Goal: Information Seeking & Learning: Learn about a topic

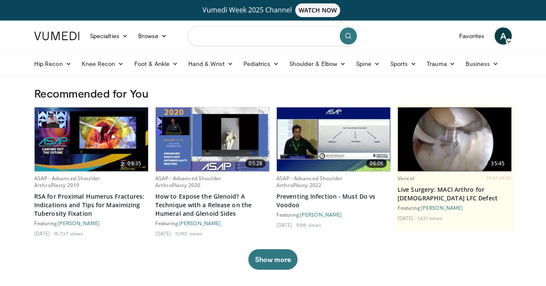
click at [237, 40] on input "Search topics, interventions" at bounding box center [272, 36] width 171 height 21
type input "**********"
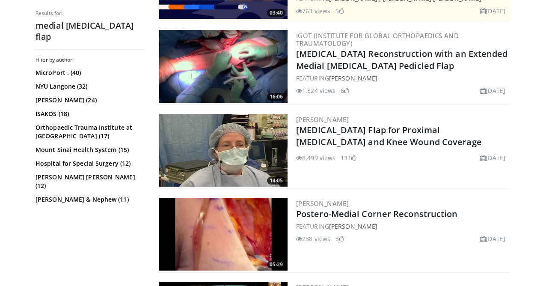
scroll to position [256, 0]
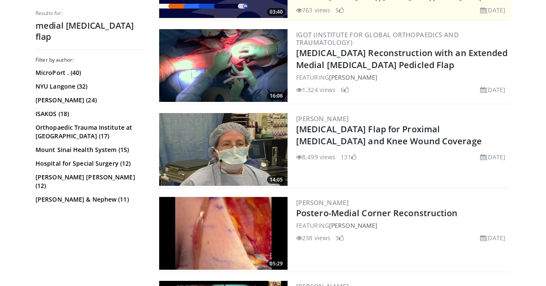
click at [230, 135] on img at bounding box center [223, 149] width 128 height 73
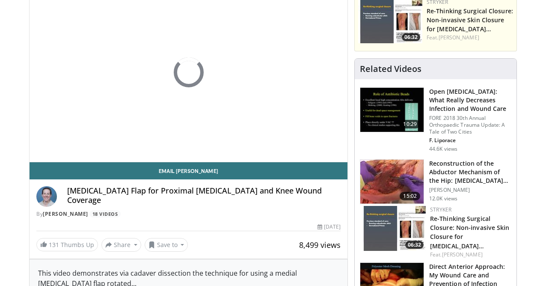
scroll to position [105, 0]
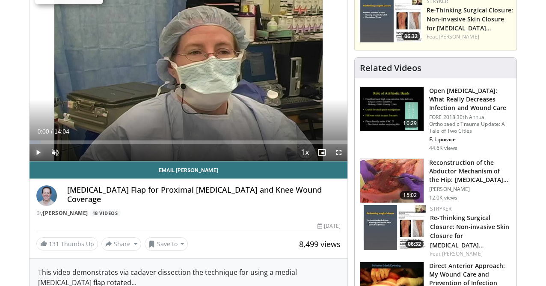
click at [39, 148] on span "Video Player" at bounding box center [38, 152] width 17 height 17
click at [55, 152] on span "Video Player" at bounding box center [55, 152] width 17 height 17
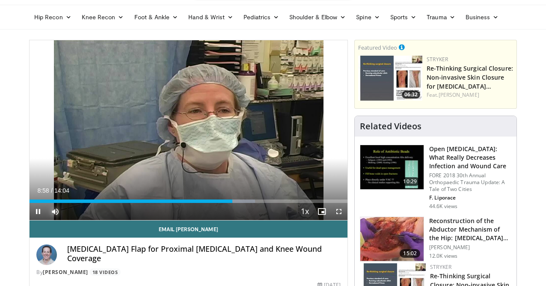
scroll to position [0, 0]
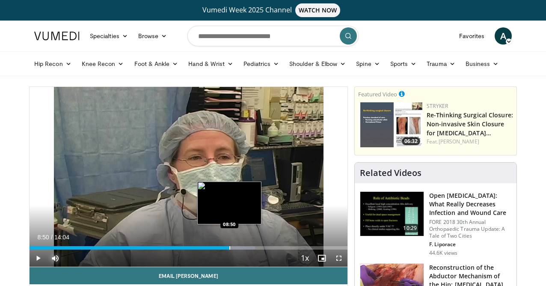
click at [229, 247] on div "Progress Bar" at bounding box center [229, 247] width 1 height 3
click at [226, 248] on div "Progress Bar" at bounding box center [226, 247] width 1 height 3
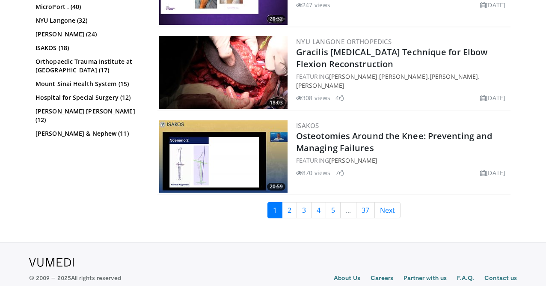
scroll to position [2156, 0]
click at [297, 202] on link "3" at bounding box center [304, 210] width 15 height 16
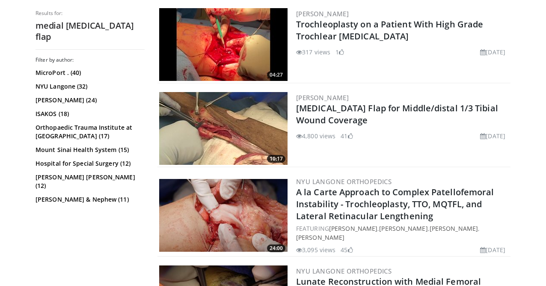
scroll to position [928, 0]
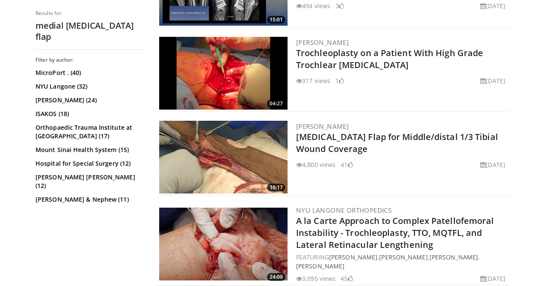
click at [239, 155] on img at bounding box center [223, 157] width 128 height 73
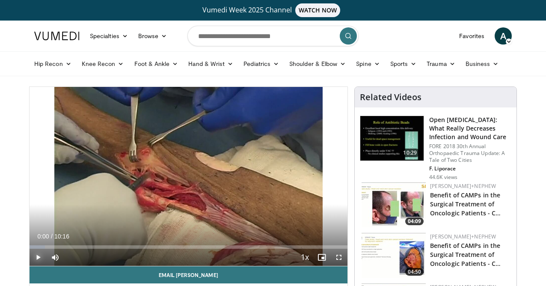
click at [37, 256] on span "Video Player" at bounding box center [38, 257] width 17 height 17
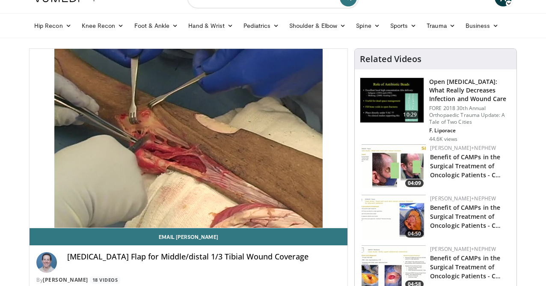
scroll to position [41, 0]
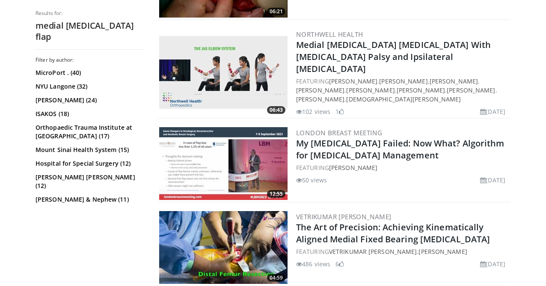
scroll to position [2043, 0]
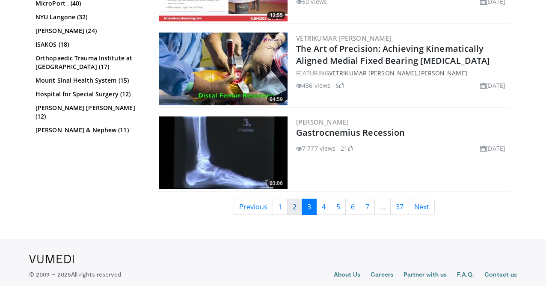
click at [295, 199] on link "2" at bounding box center [294, 207] width 15 height 16
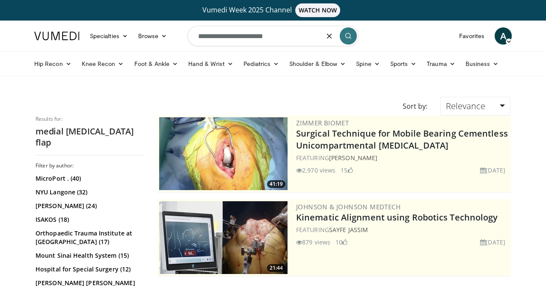
click at [266, 36] on input "**********" at bounding box center [272, 36] width 171 height 21
type input "**********"
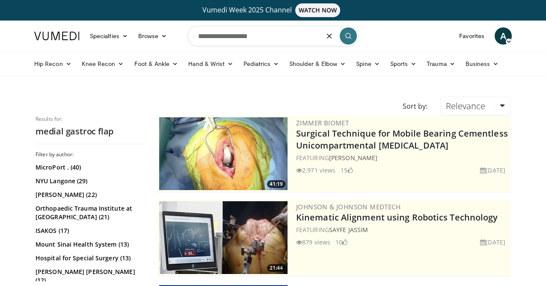
drag, startPoint x: 242, startPoint y: 38, endPoint x: 162, endPoint y: 46, distance: 80.4
click at [162, 46] on nav "Specialties Adult & Family Medicine Allergy, Asthma, Immunology Anesthesiology …" at bounding box center [273, 36] width 488 height 31
type input "*"
type input "**********"
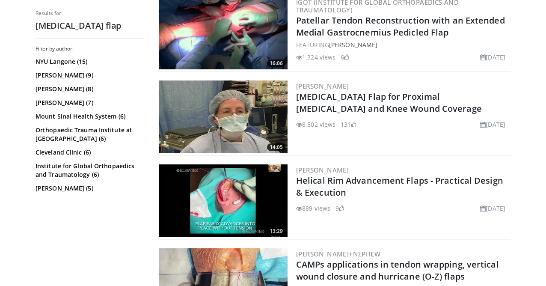
scroll to position [287, 0]
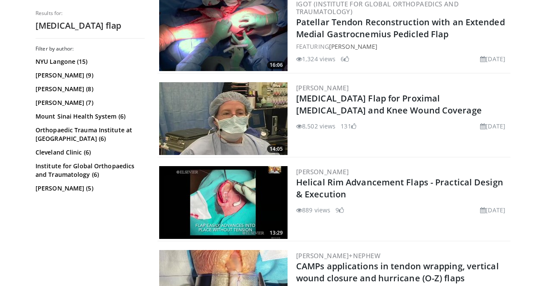
click at [240, 45] on img at bounding box center [223, 34] width 128 height 73
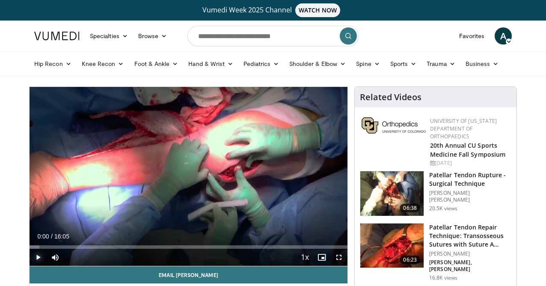
click at [38, 257] on span "Video Player" at bounding box center [38, 257] width 17 height 17
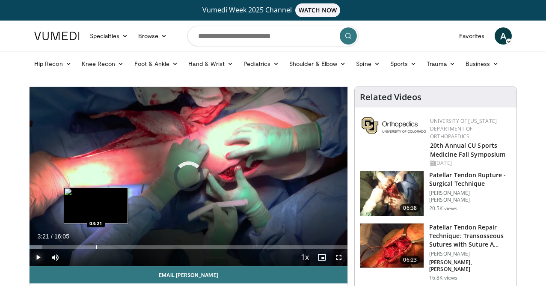
click at [95, 244] on div "Loaded : 4.10% 00:01 03:21" at bounding box center [189, 245] width 318 height 8
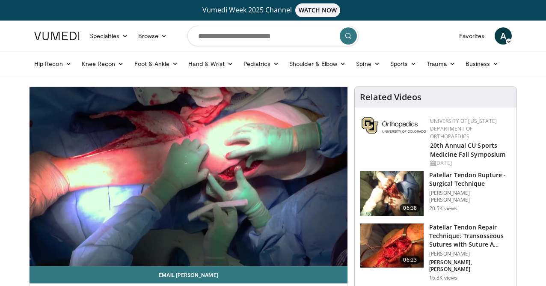
click at [89, 245] on video-js "**********" at bounding box center [189, 176] width 318 height 179
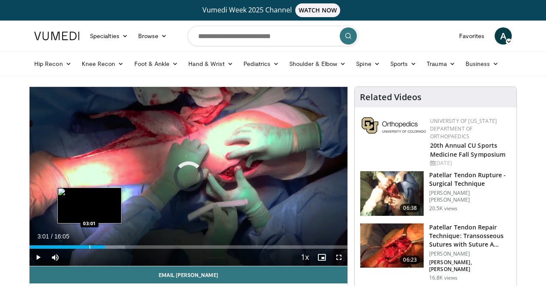
click at [89, 244] on div "Loaded : 30.05% 03:48 03:01" at bounding box center [189, 245] width 318 height 8
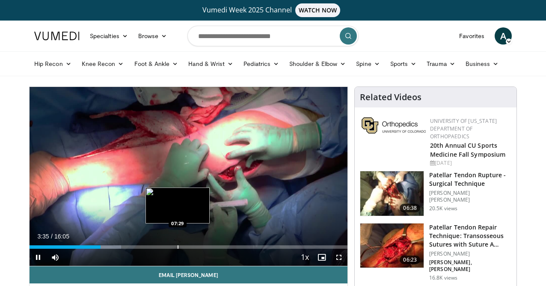
click at [178, 245] on div "Progress Bar" at bounding box center [178, 246] width 1 height 3
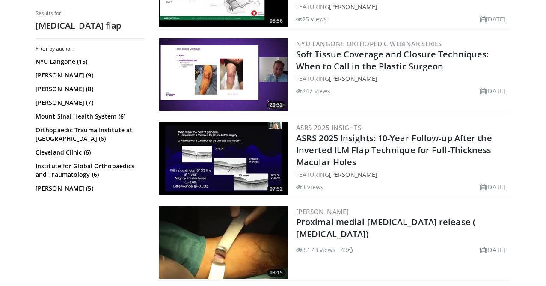
scroll to position [1126, 0]
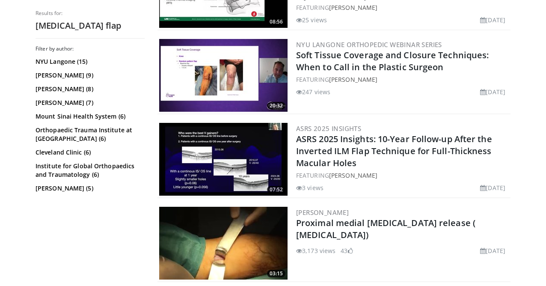
click at [229, 71] on img at bounding box center [223, 75] width 128 height 73
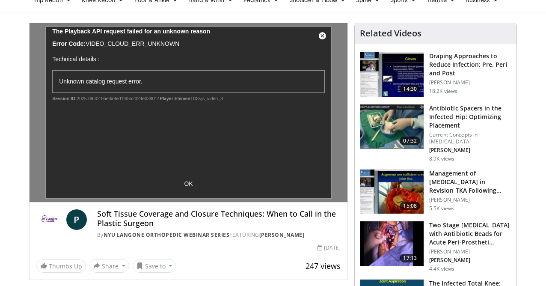
scroll to position [53, 0]
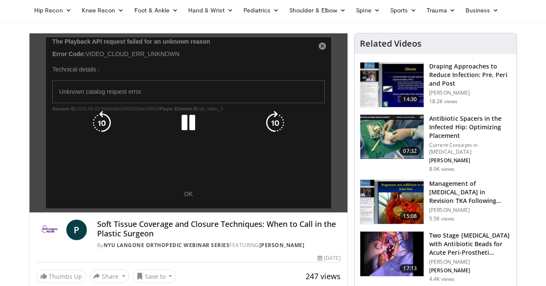
click at [324, 45] on div "10 seconds Tap to unmute" at bounding box center [189, 122] width 318 height 179
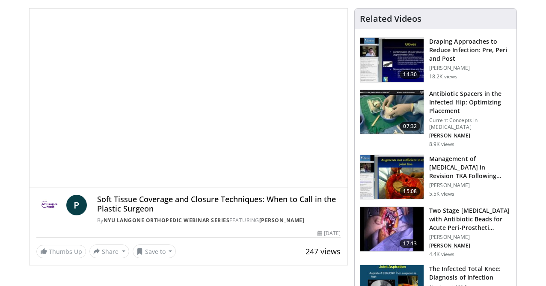
scroll to position [53, 0]
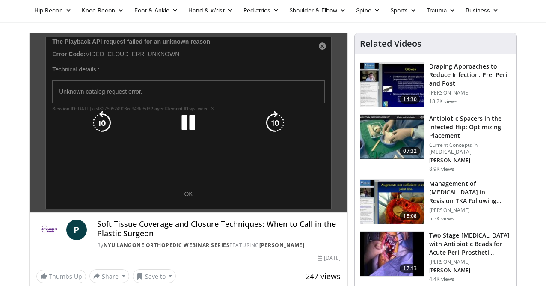
click at [182, 121] on icon "Video Player" at bounding box center [188, 123] width 24 height 24
click at [190, 189] on div "10 seconds Tap to unmute" at bounding box center [189, 122] width 318 height 179
click at [189, 195] on div "10 seconds Tap to unmute" at bounding box center [189, 122] width 318 height 179
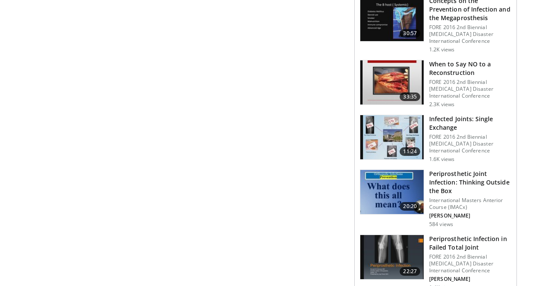
scroll to position [844, 0]
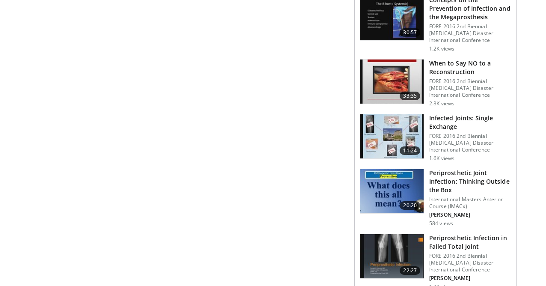
click at [380, 191] on img at bounding box center [391, 191] width 63 height 45
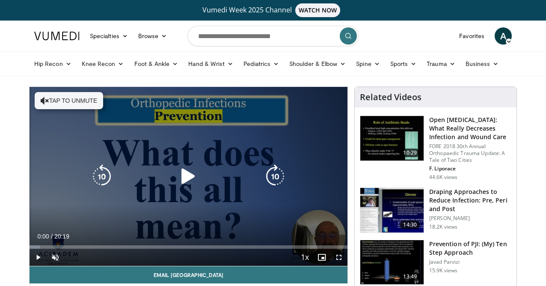
click at [188, 178] on icon "Video Player" at bounding box center [188, 176] width 24 height 24
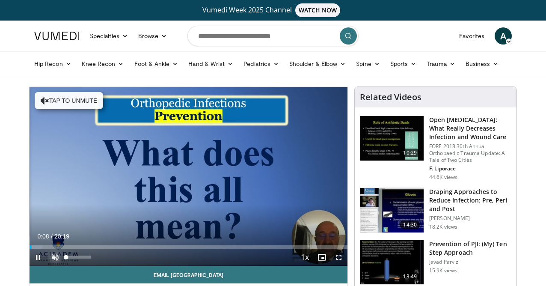
click at [50, 259] on span "Video Player" at bounding box center [55, 257] width 17 height 17
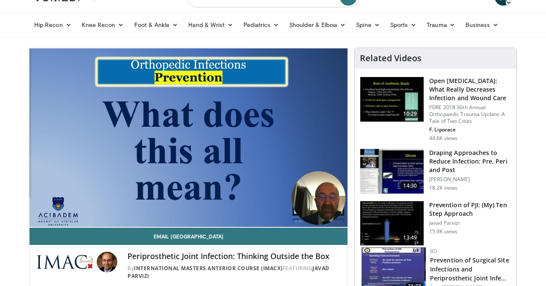
scroll to position [39, 0]
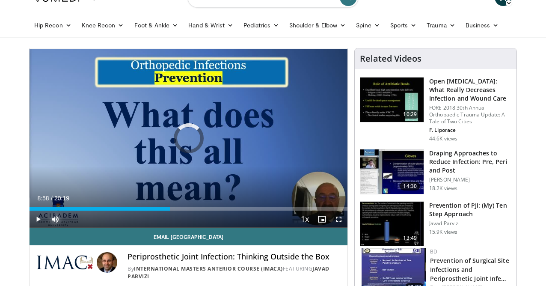
click at [170, 205] on div "Loaded : 39.86% 08:58 08:58" at bounding box center [189, 206] width 318 height 8
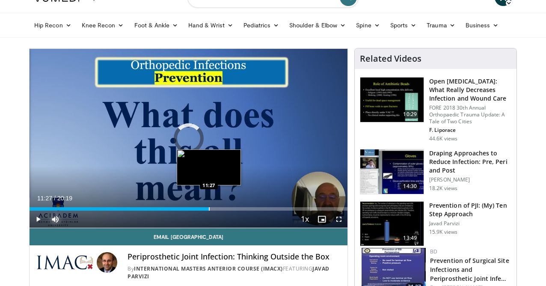
click at [209, 208] on div "Progress Bar" at bounding box center [209, 208] width 1 height 3
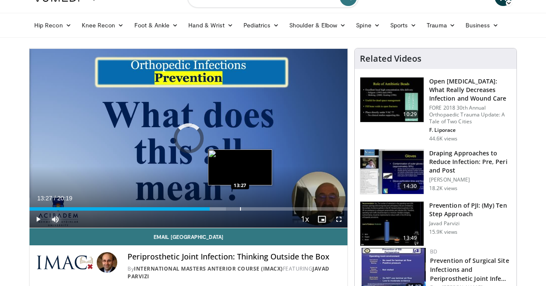
click at [240, 208] on div "Progress Bar" at bounding box center [240, 208] width 1 height 3
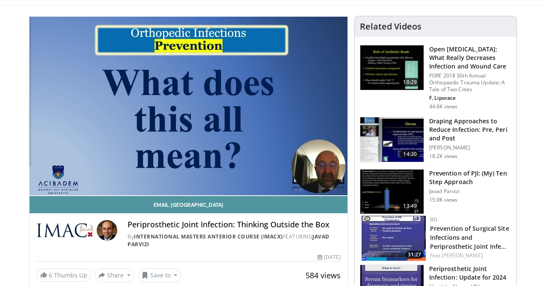
scroll to position [72, 0]
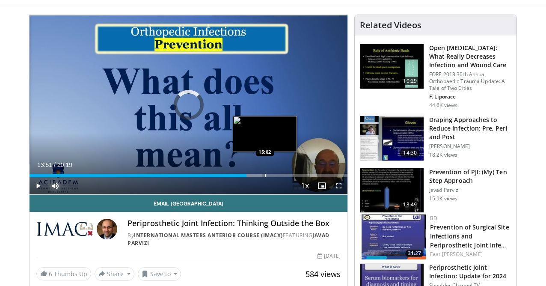
click at [265, 174] on div "Progress Bar" at bounding box center [265, 175] width 1 height 3
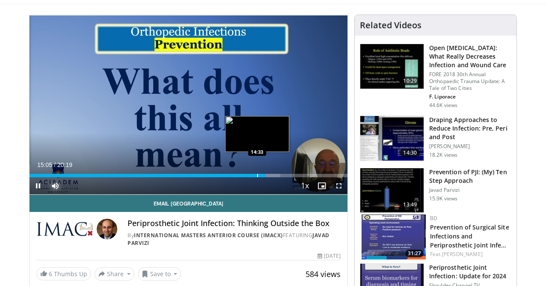
click at [257, 176] on div "Progress Bar" at bounding box center [257, 175] width 1 height 3
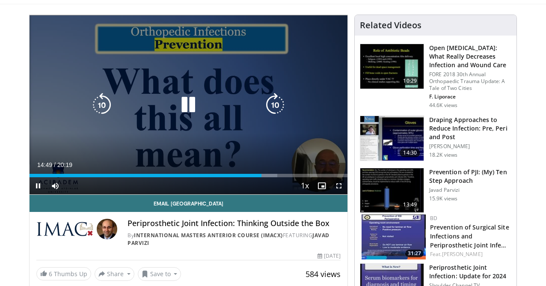
click at [251, 174] on video-js "**********" at bounding box center [189, 105] width 318 height 180
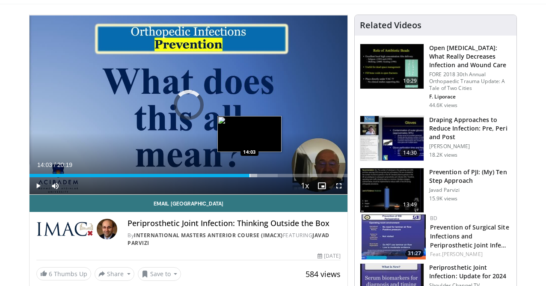
click at [250, 175] on div "Progress Bar" at bounding box center [250, 175] width 1 height 3
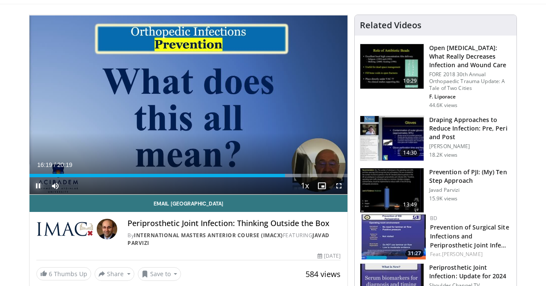
click at [39, 186] on span "Video Player" at bounding box center [38, 185] width 17 height 17
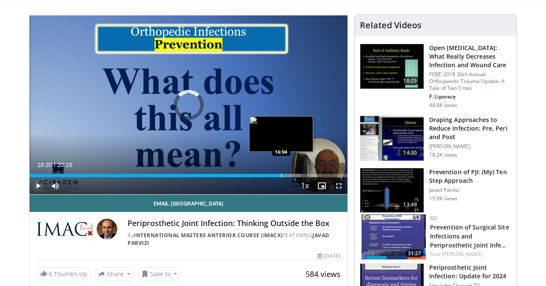
click at [281, 175] on div "Progress Bar" at bounding box center [281, 175] width 1 height 3
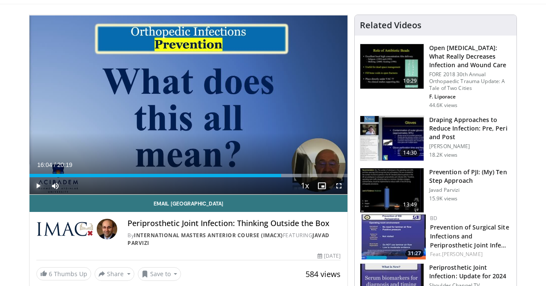
click at [39, 186] on span "Video Player" at bounding box center [38, 185] width 17 height 17
click at [41, 186] on span "Video Player" at bounding box center [38, 185] width 17 height 17
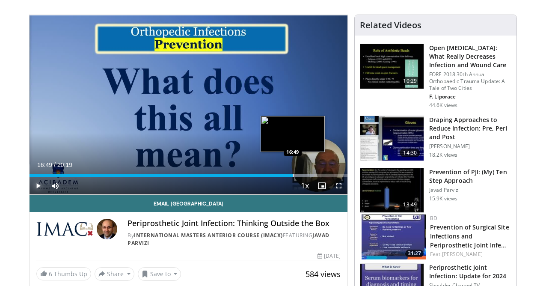
click at [293, 175] on div "Progress Bar" at bounding box center [293, 175] width 1 height 3
click at [288, 175] on div "Progress Bar" at bounding box center [288, 175] width 1 height 3
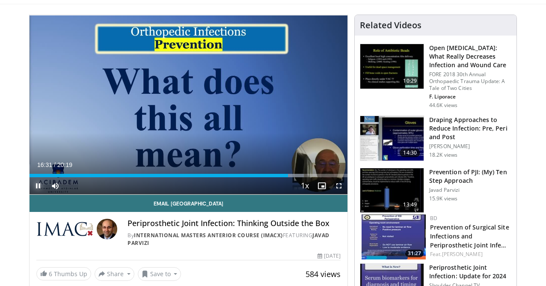
click at [37, 187] on span "Video Player" at bounding box center [38, 185] width 17 height 17
click at [39, 184] on span "Video Player" at bounding box center [38, 185] width 17 height 17
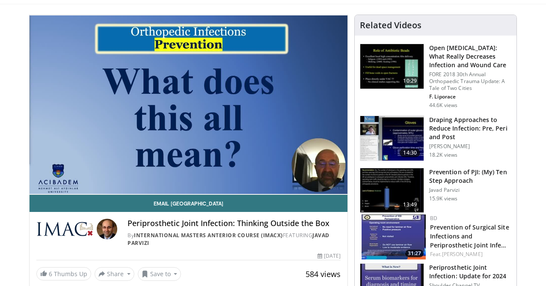
click at [357, 32] on div "Related Videos" at bounding box center [436, 25] width 162 height 21
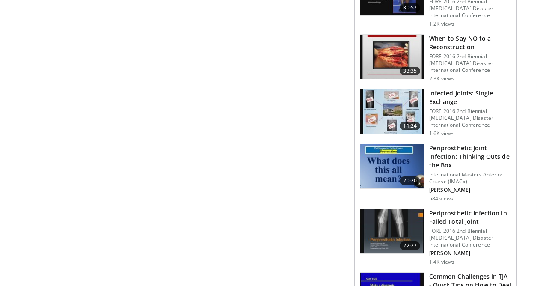
scroll to position [844, 0]
